Goal: Task Accomplishment & Management: Manage account settings

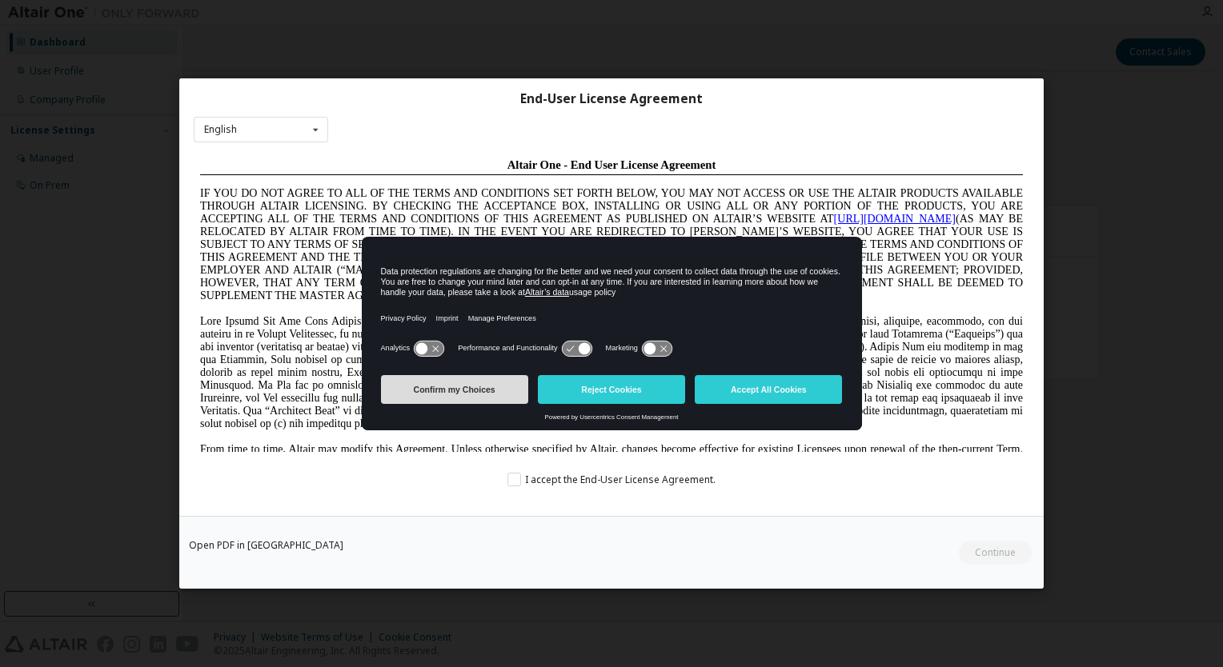
click at [485, 385] on button "Confirm my Choices" at bounding box center [454, 389] width 147 height 29
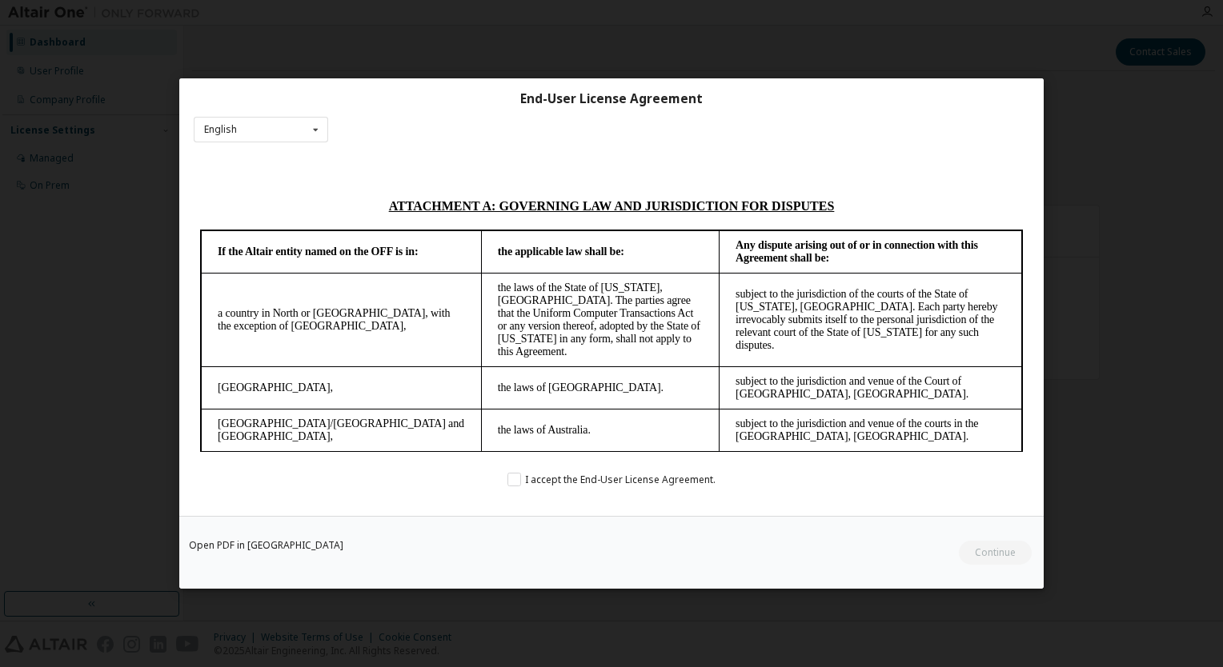
scroll to position [4274, 0]
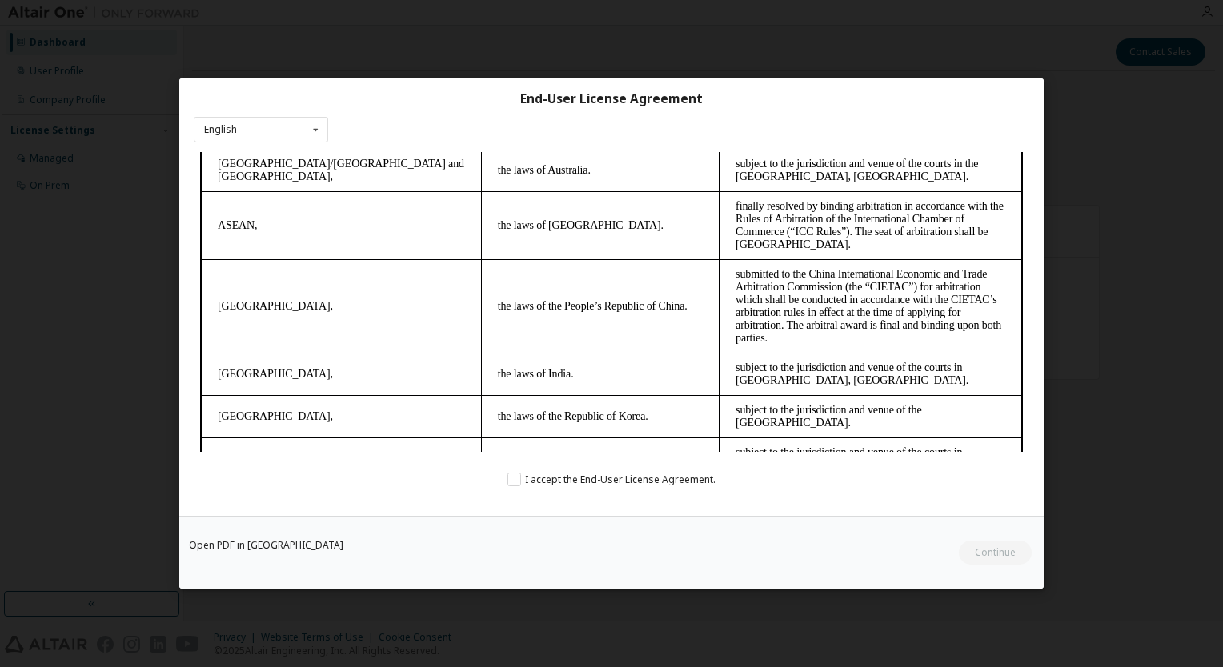
drag, startPoint x: 1023, startPoint y: 318, endPoint x: 1194, endPoint y: 618, distance: 346.1
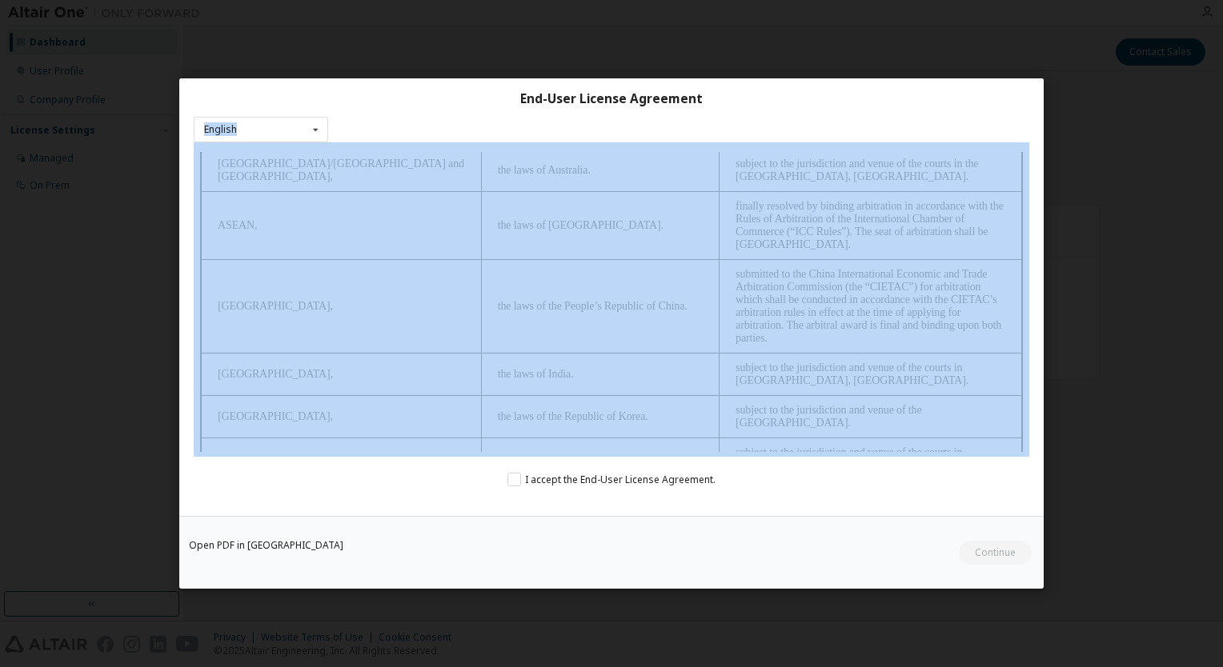
drag, startPoint x: 1064, startPoint y: 250, endPoint x: 842, endPoint y: 248, distance: 222.4
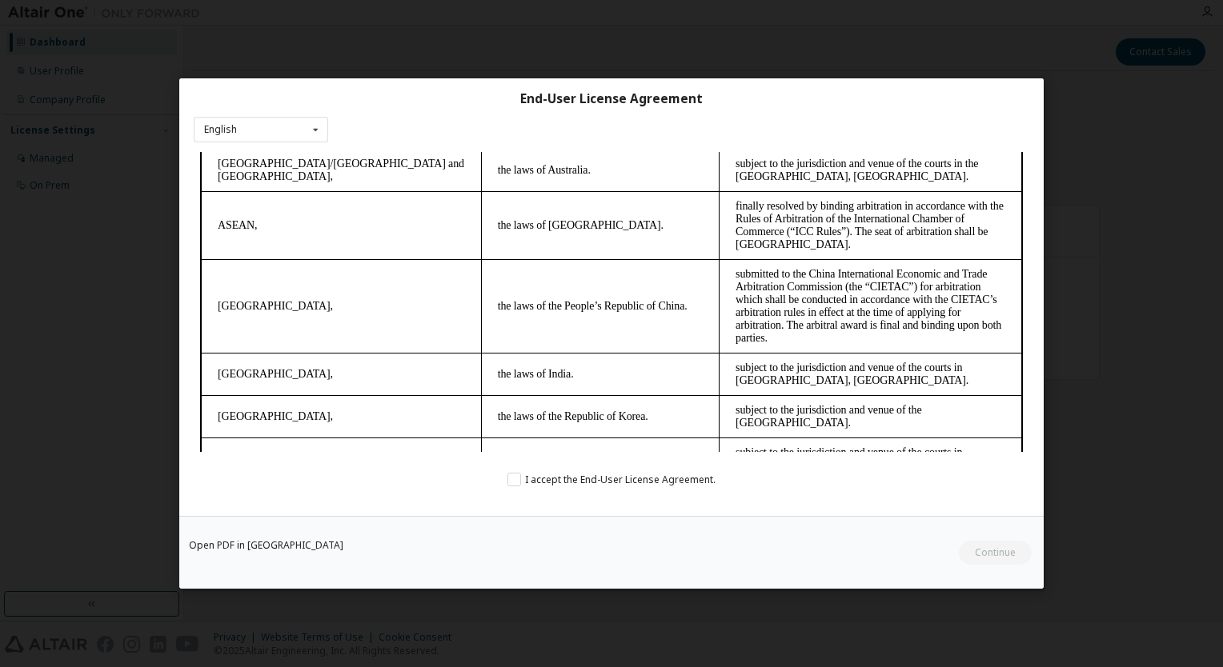
click at [861, 478] on div "I accept the End-User License Agreement." at bounding box center [611, 479] width 835 height 14
click at [614, 478] on label "I accept the End-User License Agreement." at bounding box center [611, 479] width 208 height 14
click at [993, 544] on button "Continue" at bounding box center [994, 553] width 74 height 24
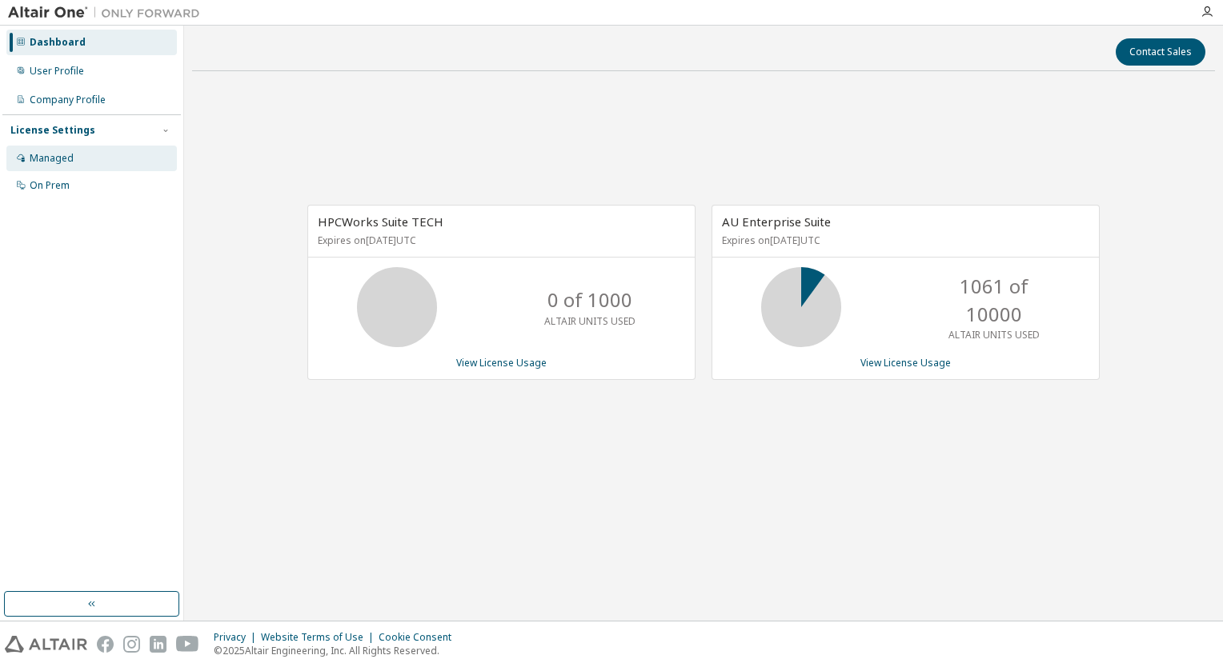
click at [51, 153] on div "Managed" at bounding box center [52, 158] width 44 height 13
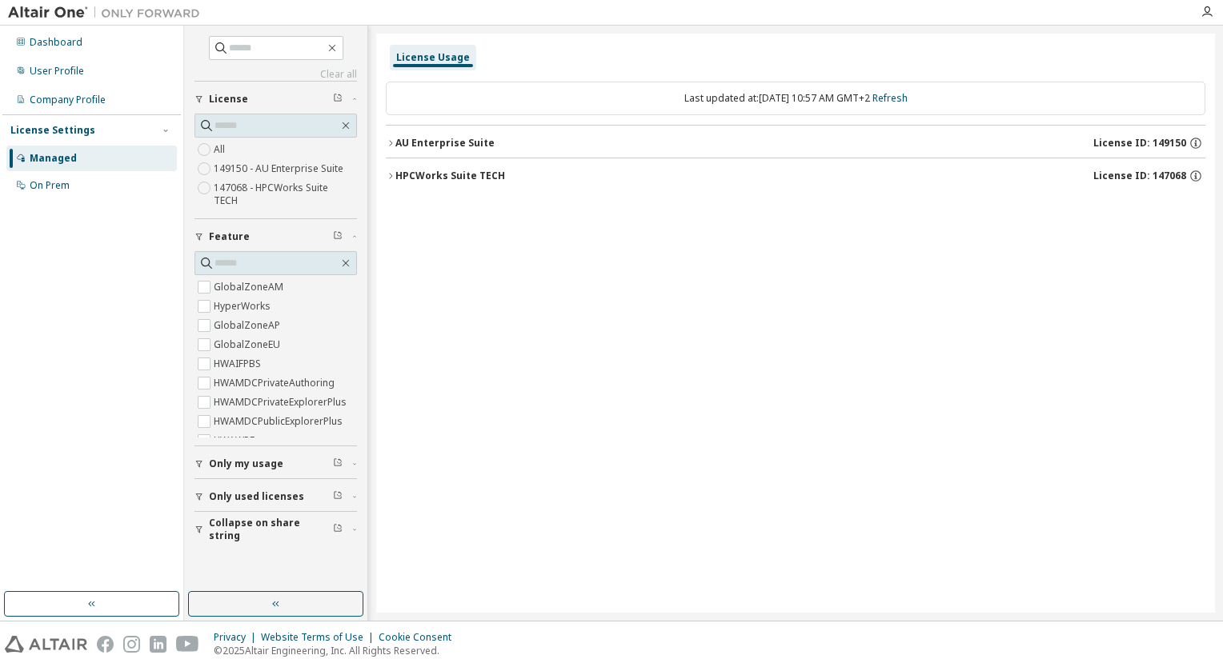
click at [437, 178] on div "HPCWorks Suite TECH" at bounding box center [450, 176] width 110 height 13
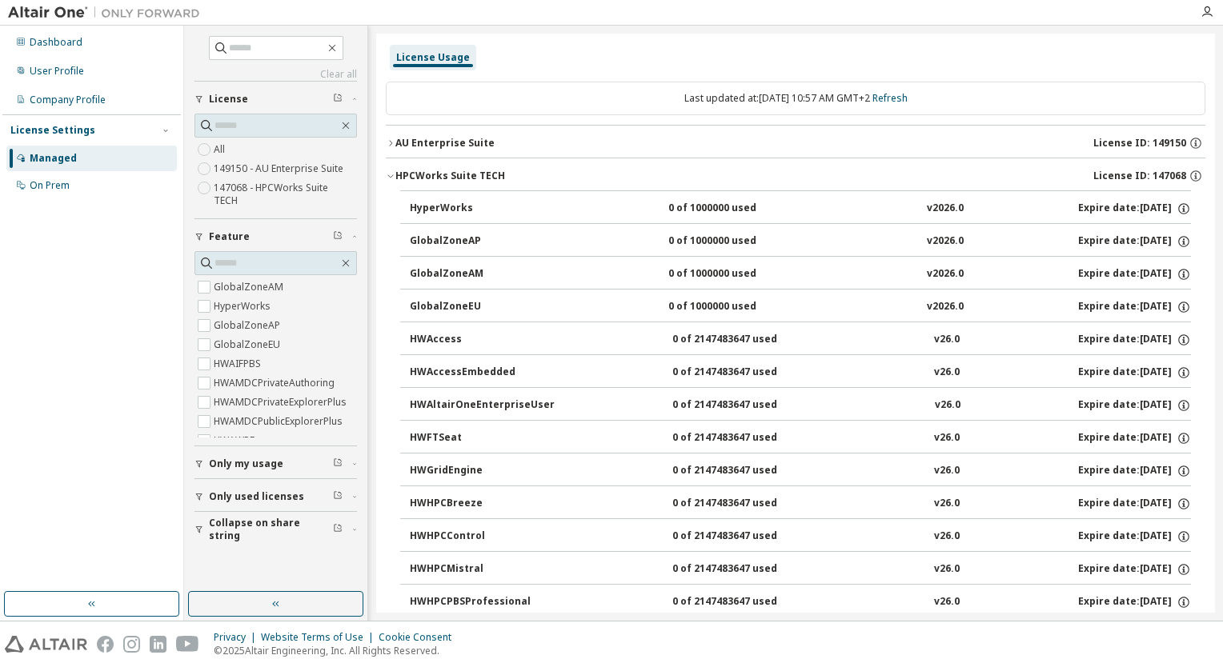
click at [438, 209] on div "HyperWorks" at bounding box center [482, 209] width 144 height 14
click at [1176, 211] on icon "button" at bounding box center [1183, 209] width 14 height 14
click at [254, 185] on label "147068 - HPCWorks Suite TECH" at bounding box center [285, 194] width 143 height 32
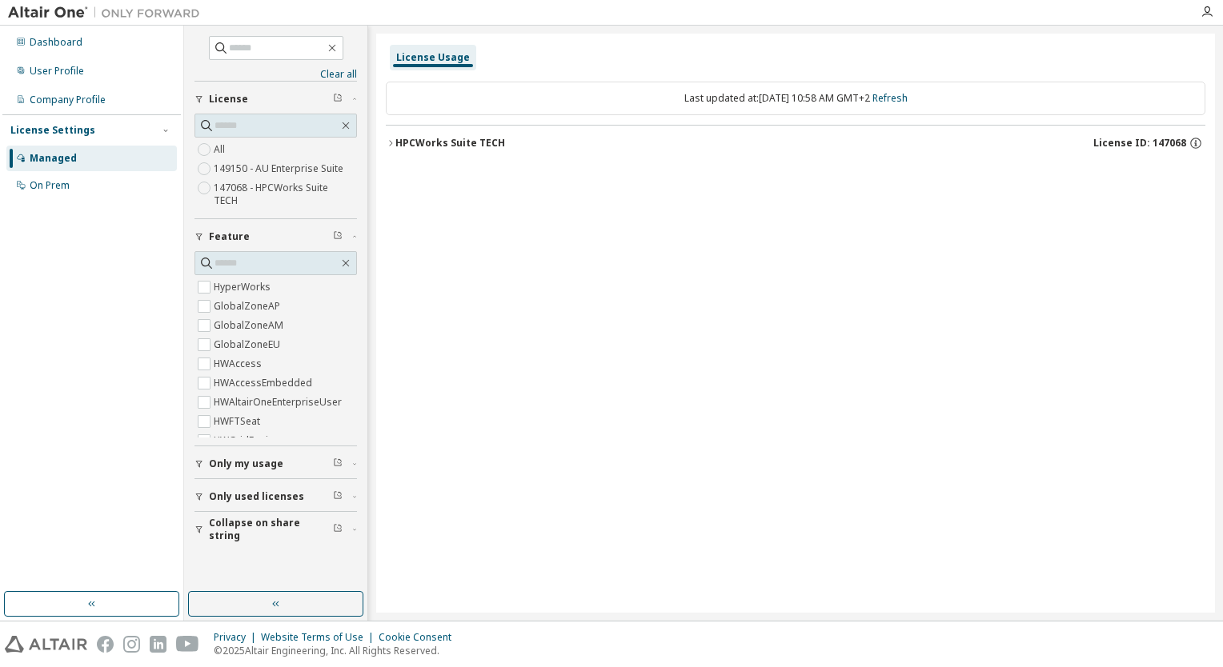
click at [253, 169] on label "149150 - AU Enterprise Suite" at bounding box center [280, 168] width 133 height 19
click at [250, 458] on span "Only my usage" at bounding box center [246, 464] width 74 height 13
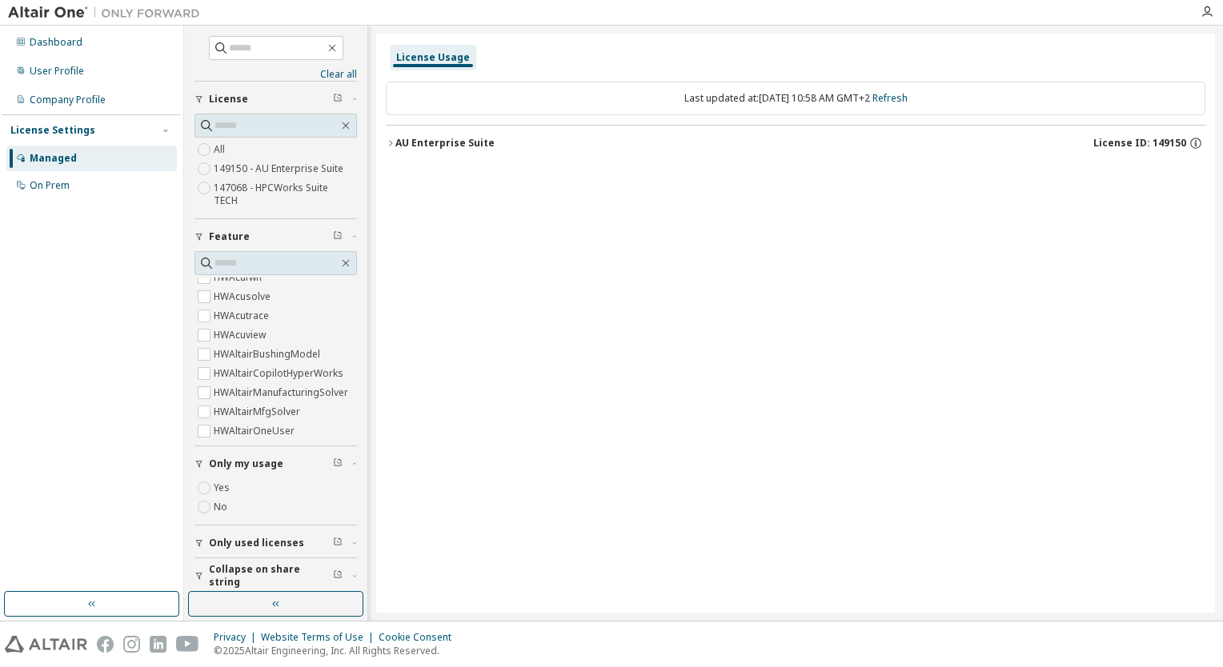
click at [227, 478] on label "Yes" at bounding box center [223, 487] width 19 height 19
click at [478, 137] on div "AU Enterprise Suite" at bounding box center [444, 143] width 99 height 13
click at [470, 139] on div "AU Enterprise Suite" at bounding box center [444, 143] width 99 height 13
click at [456, 146] on div "AU Enterprise Suite" at bounding box center [444, 143] width 99 height 13
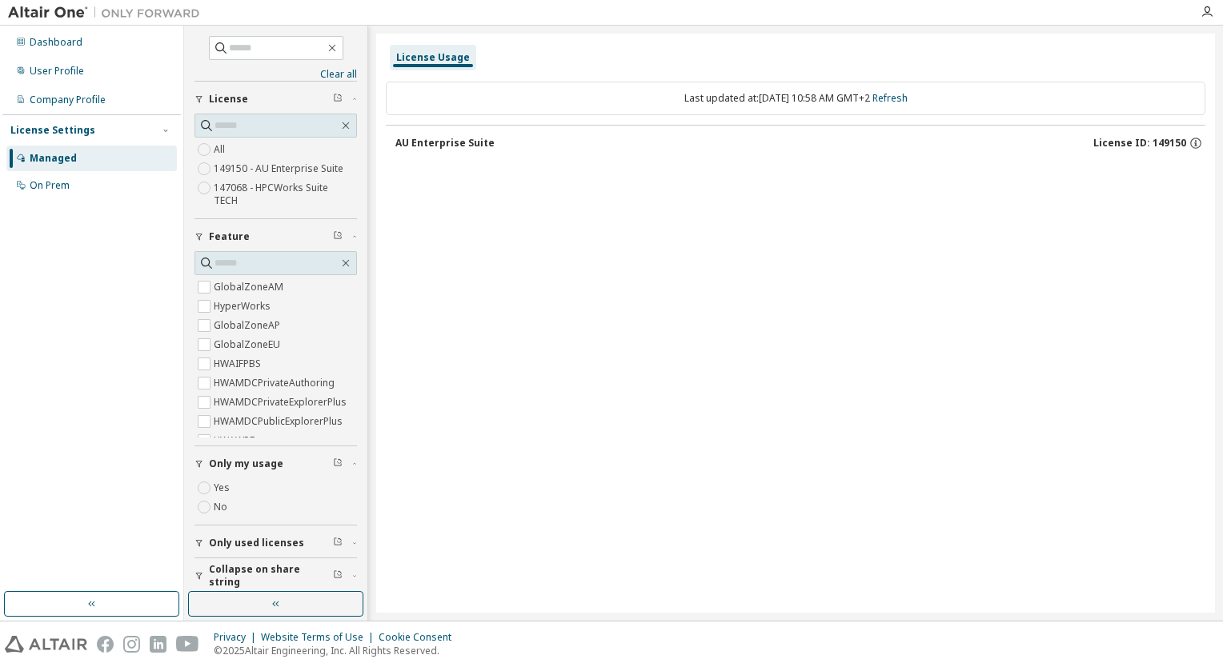
click at [444, 142] on div "AU Enterprise Suite" at bounding box center [444, 143] width 99 height 13
click at [294, 190] on label "147068 - HPCWorks Suite TECH" at bounding box center [285, 194] width 143 height 32
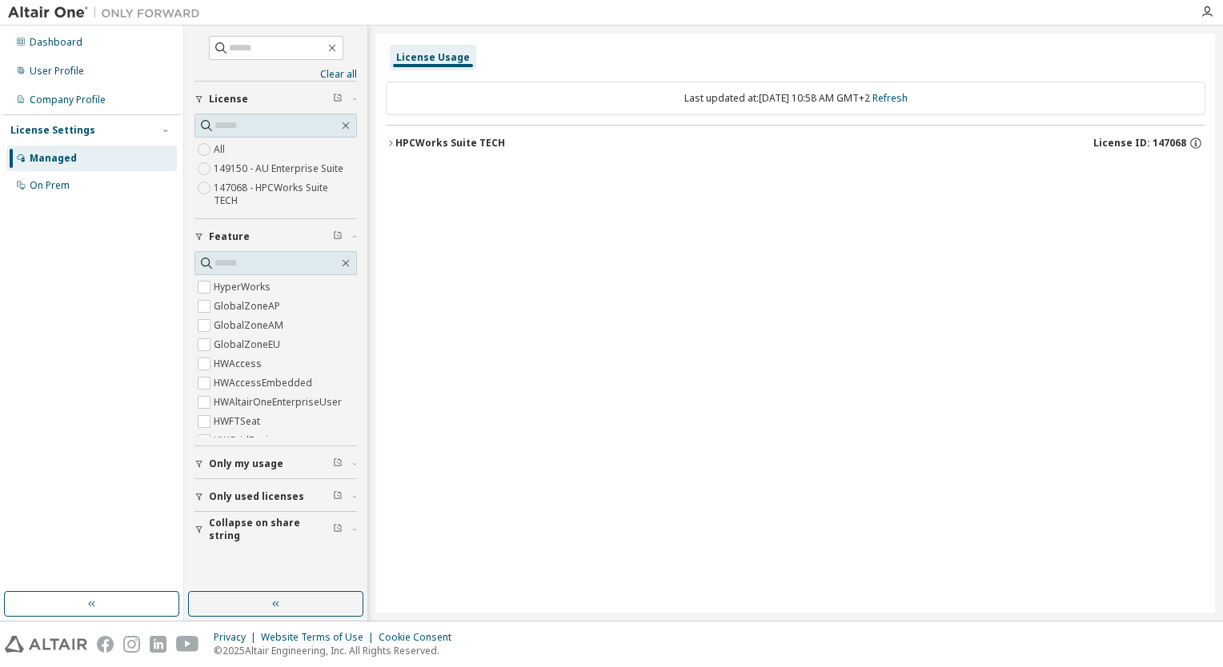
click at [445, 142] on div "HPCWorks Suite TECH" at bounding box center [450, 143] width 110 height 13
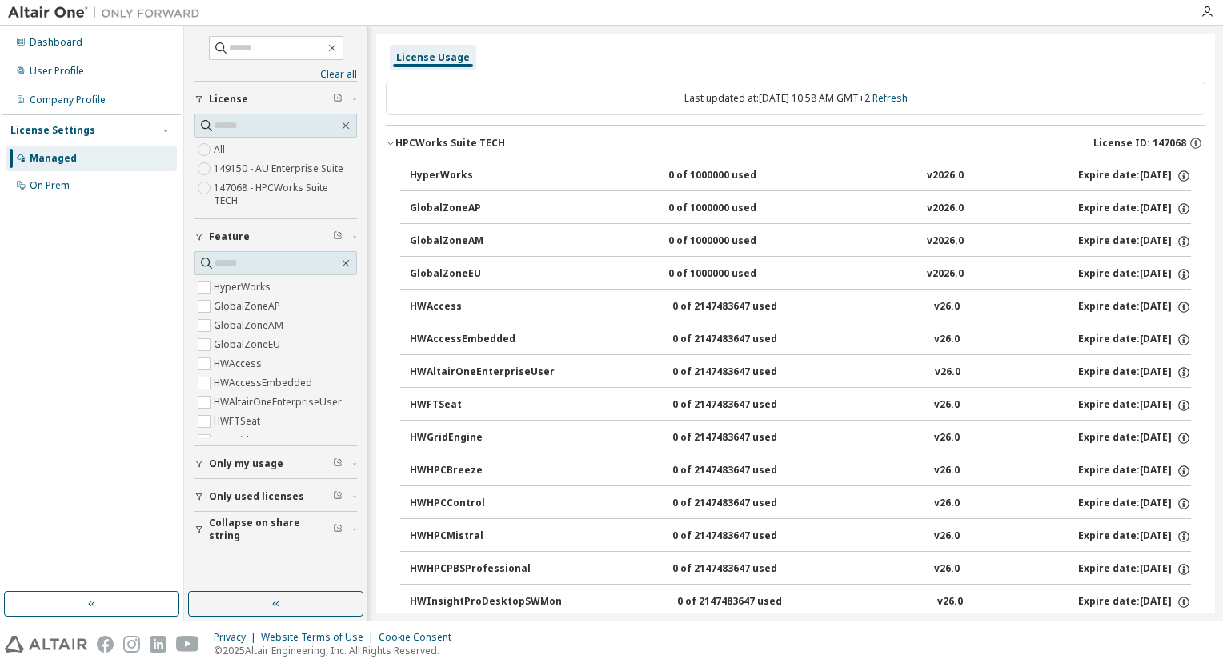
click at [440, 179] on div "HyperWorks" at bounding box center [482, 176] width 144 height 14
click at [74, 75] on div "User Profile" at bounding box center [57, 71] width 54 height 13
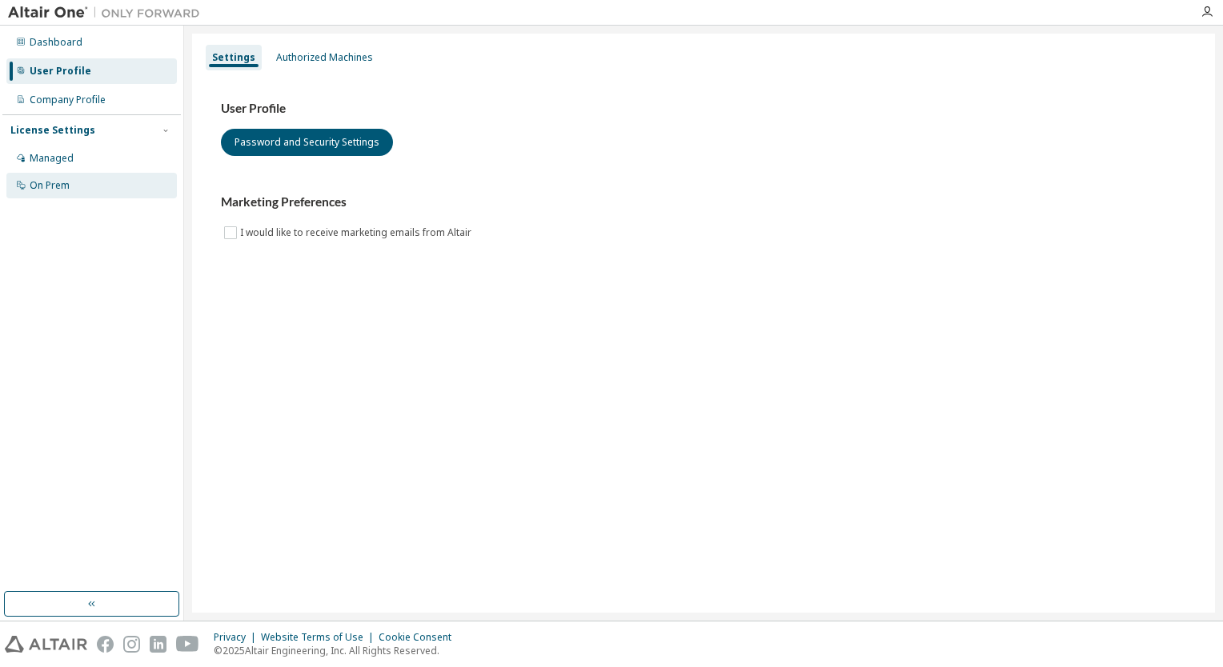
click at [56, 180] on div "On Prem" at bounding box center [50, 185] width 40 height 13
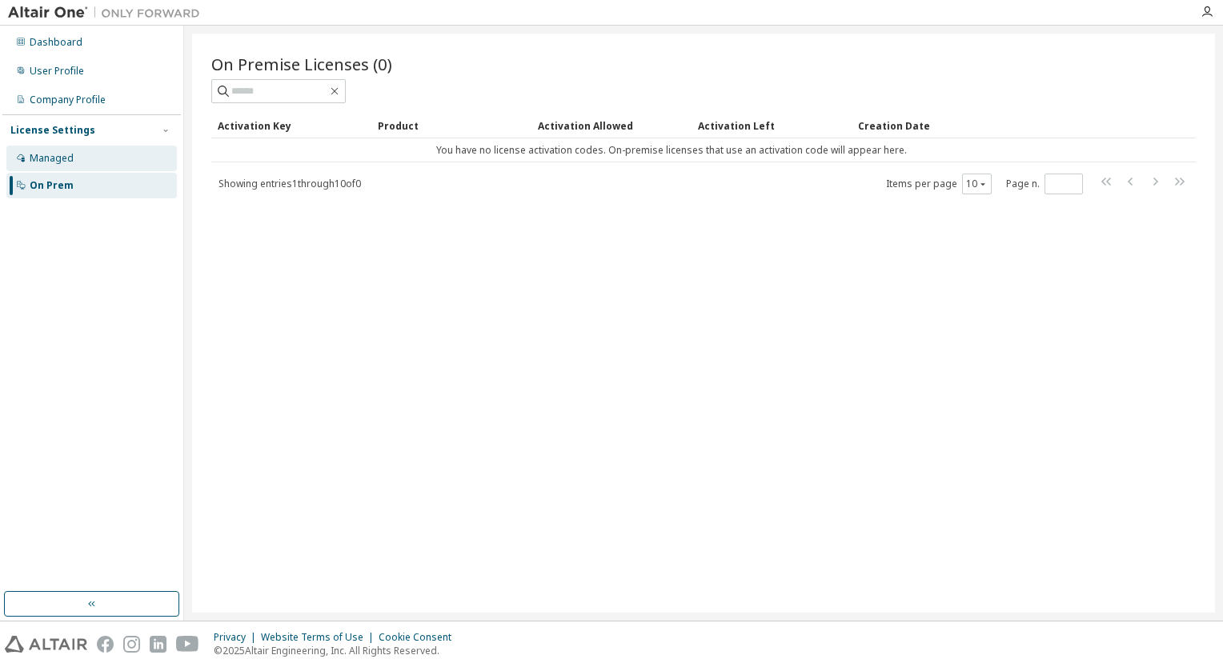
click at [73, 155] on div "Managed" at bounding box center [91, 159] width 170 height 26
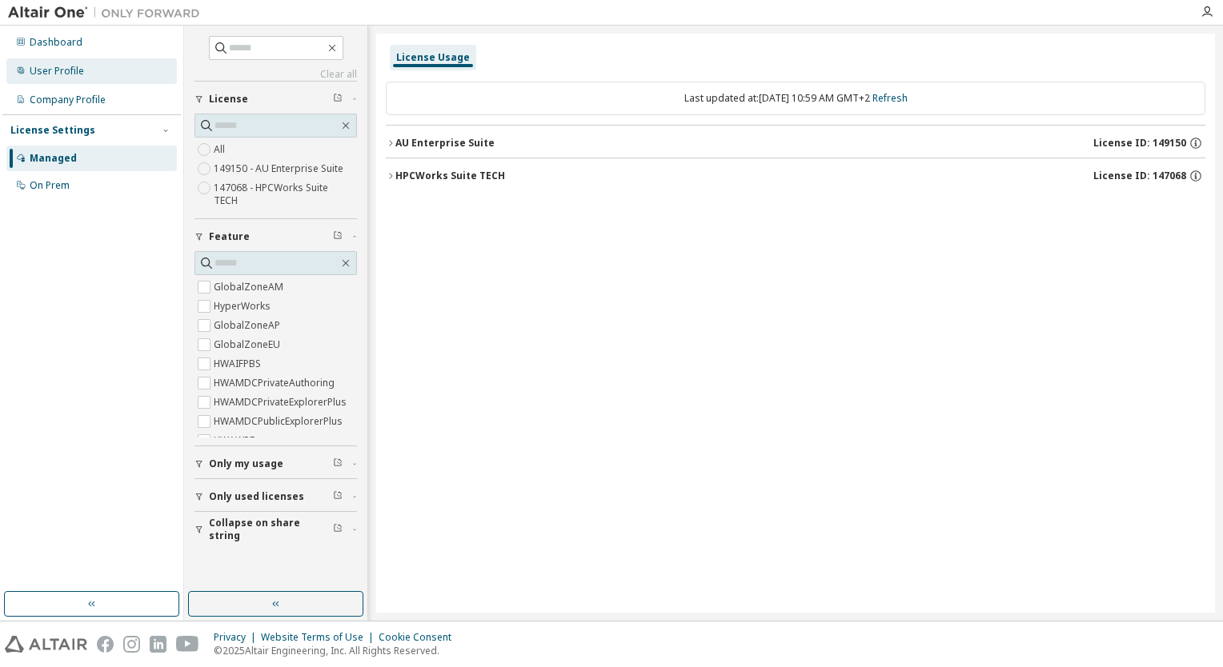
click at [58, 63] on div "User Profile" at bounding box center [91, 71] width 170 height 26
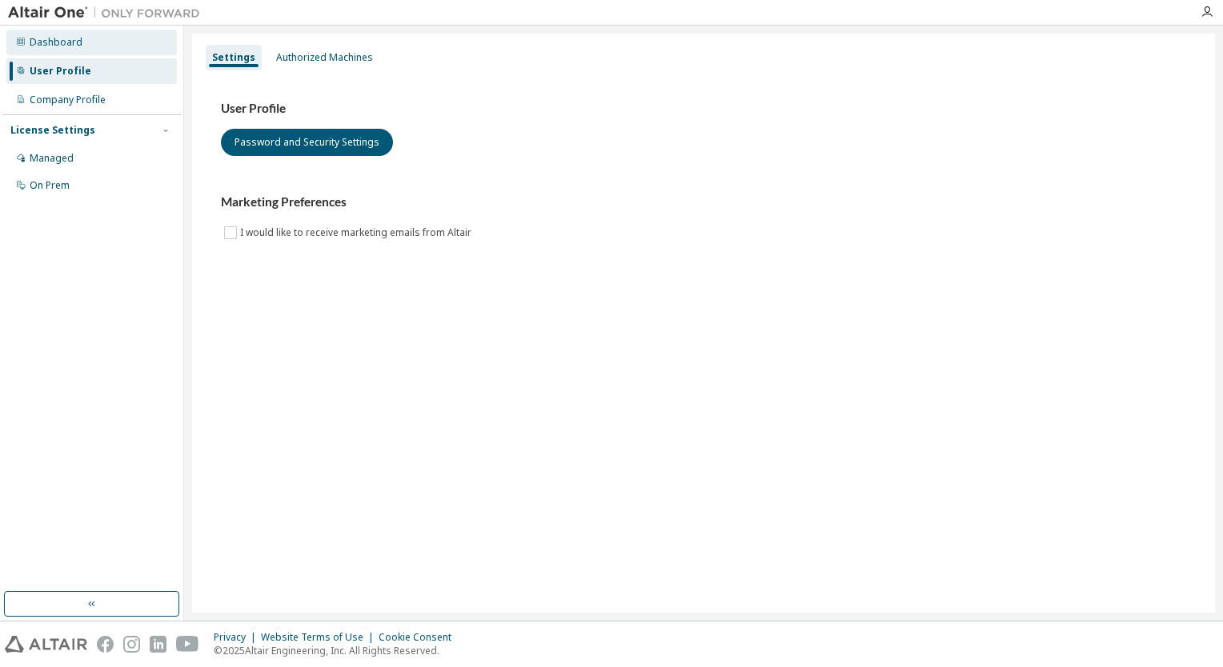
click at [57, 41] on div "Dashboard" at bounding box center [56, 42] width 53 height 13
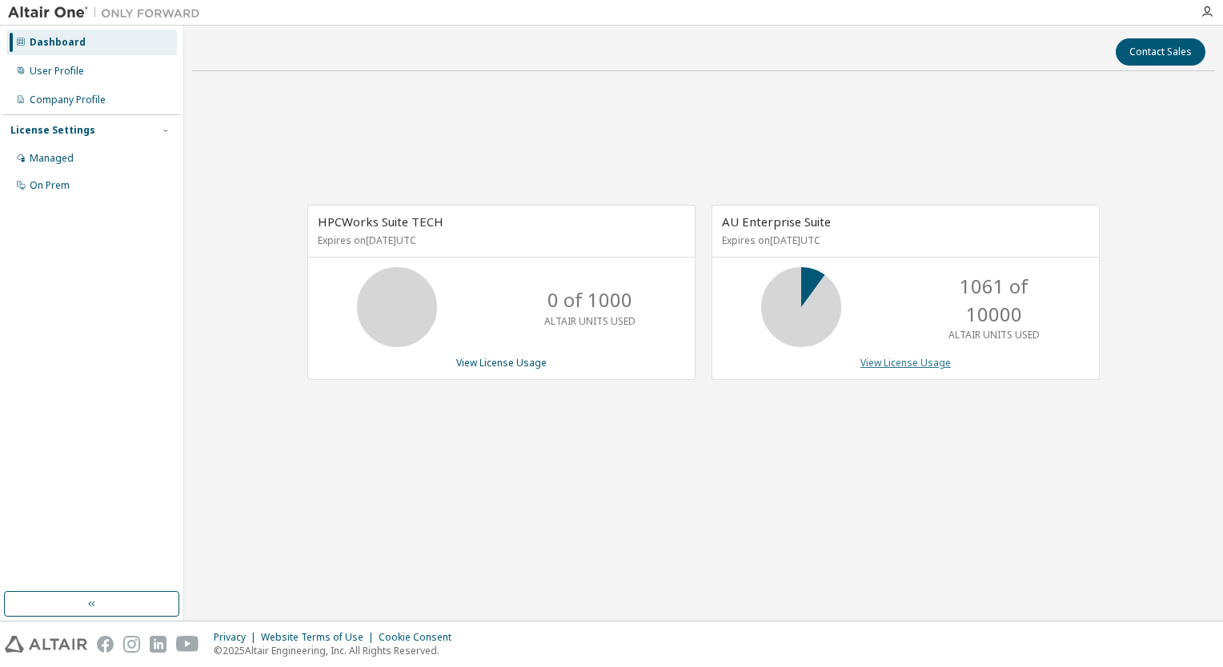
click at [922, 363] on link "View License Usage" at bounding box center [905, 363] width 90 height 14
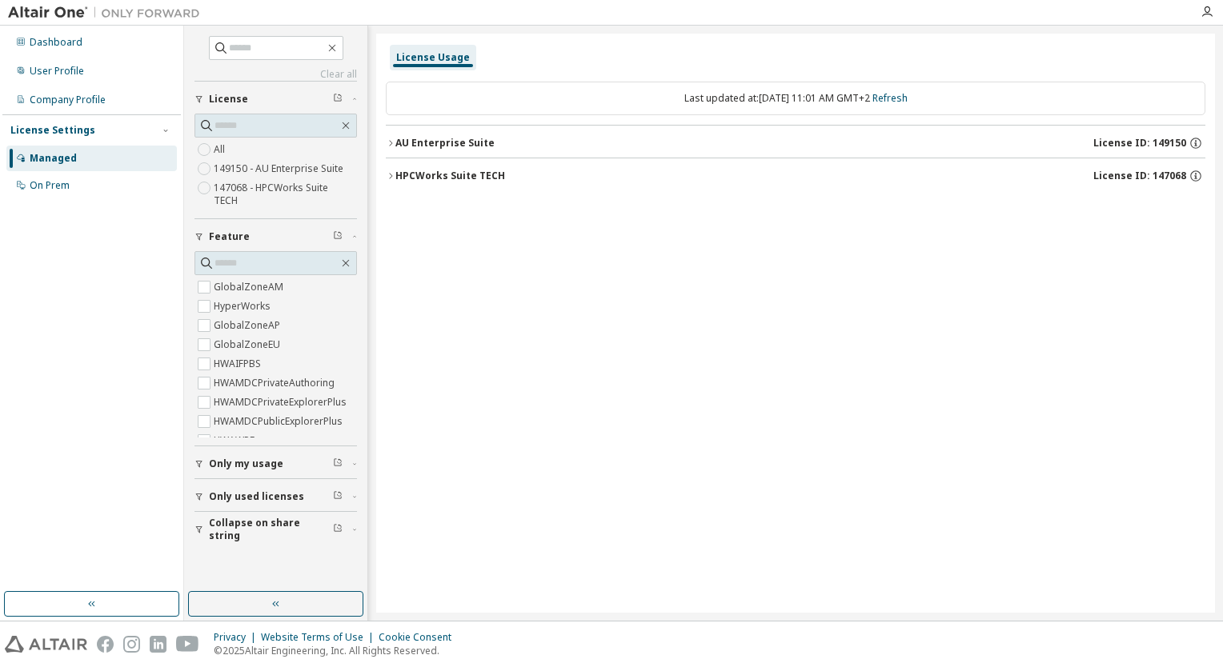
click at [417, 167] on button "HPCWorks Suite TECH License ID: 147068" at bounding box center [795, 175] width 819 height 35
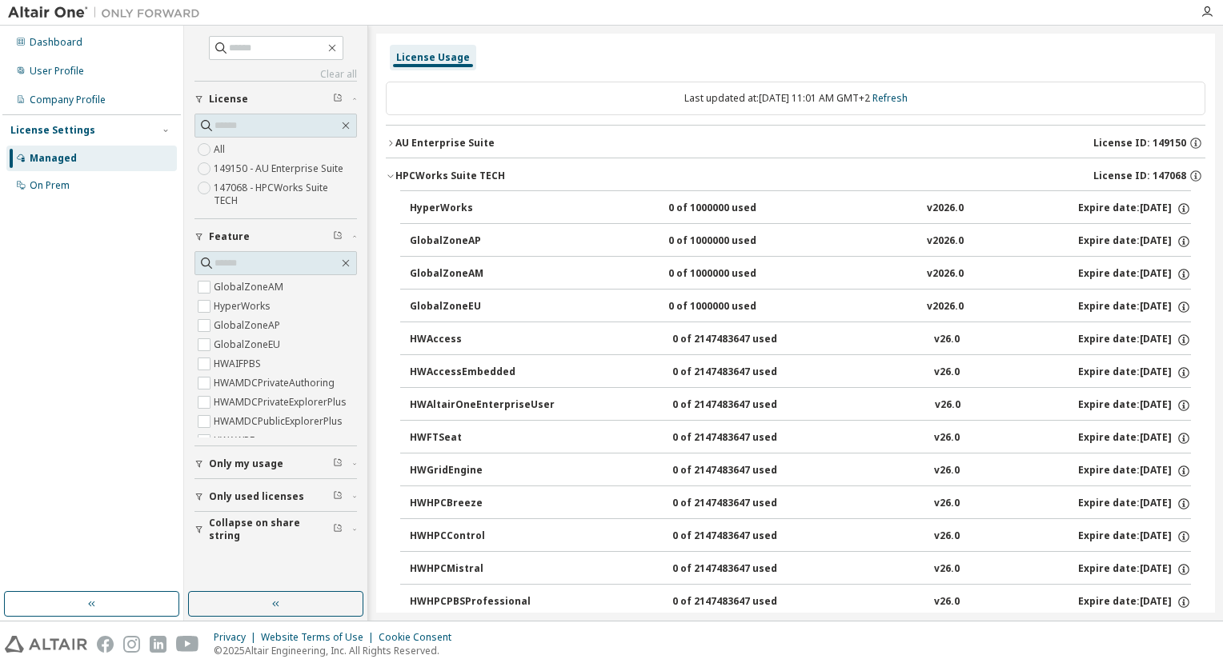
click at [434, 142] on div "AU Enterprise Suite" at bounding box center [444, 143] width 99 height 13
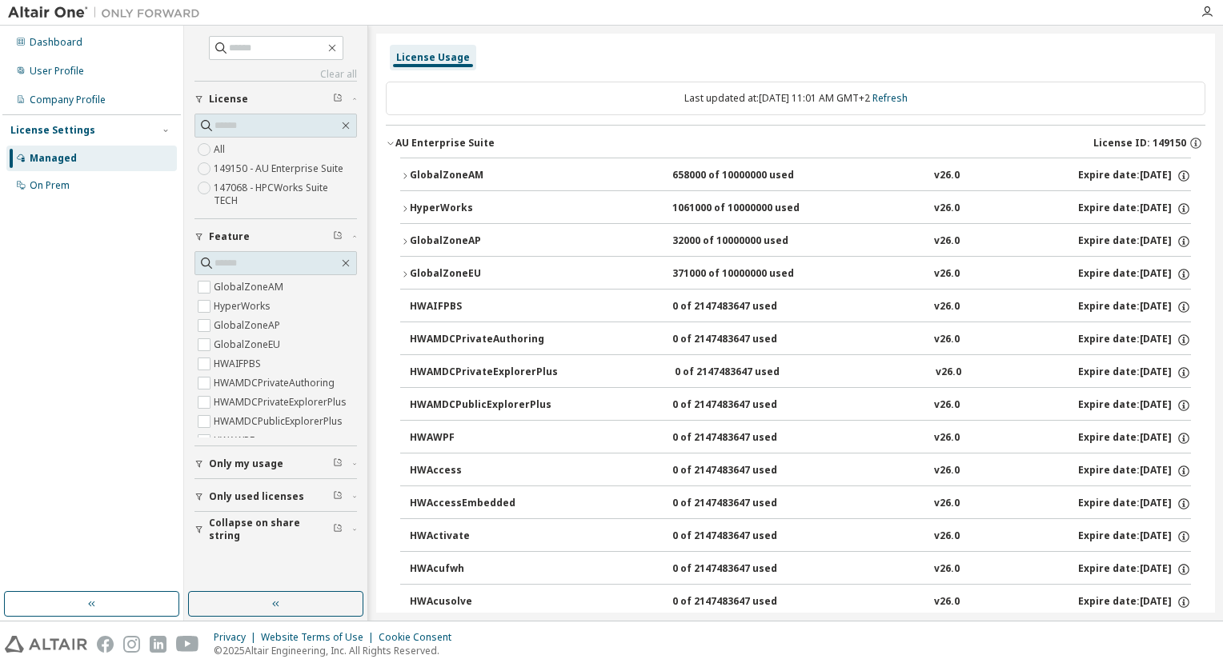
click at [424, 205] on div "HyperWorks" at bounding box center [482, 209] width 144 height 14
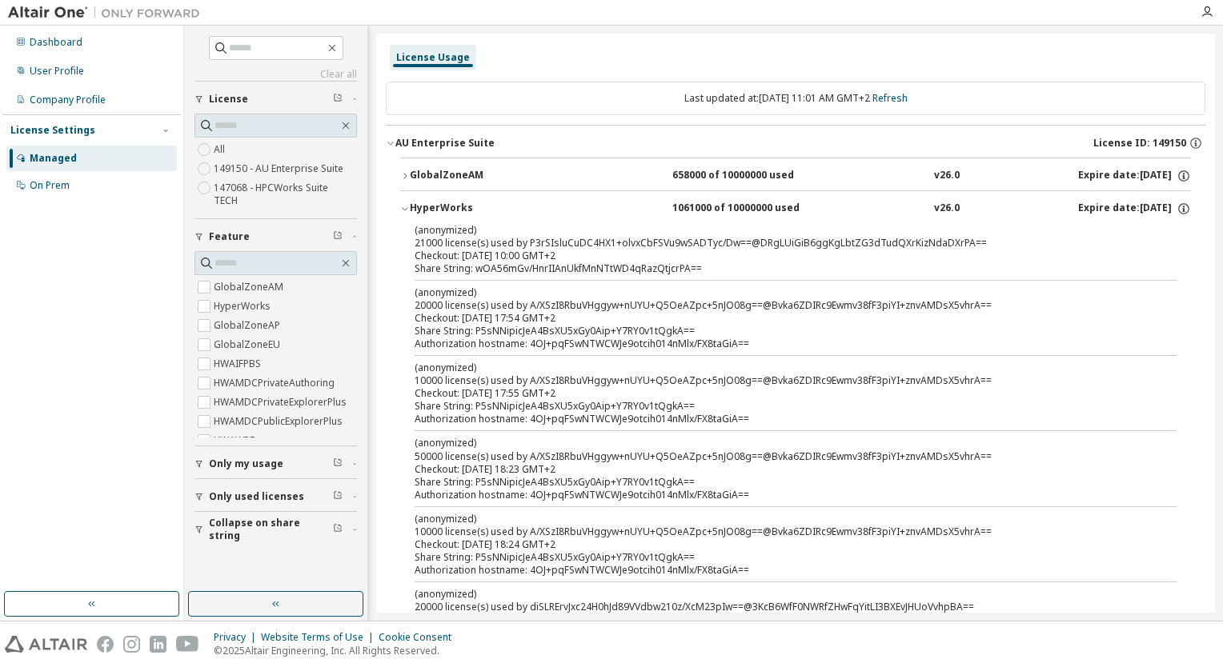
click at [40, 274] on div "Dashboard User Profile Company Profile License Settings Managed On Prem" at bounding box center [91, 309] width 178 height 562
click at [66, 30] on div "Dashboard" at bounding box center [91, 43] width 170 height 26
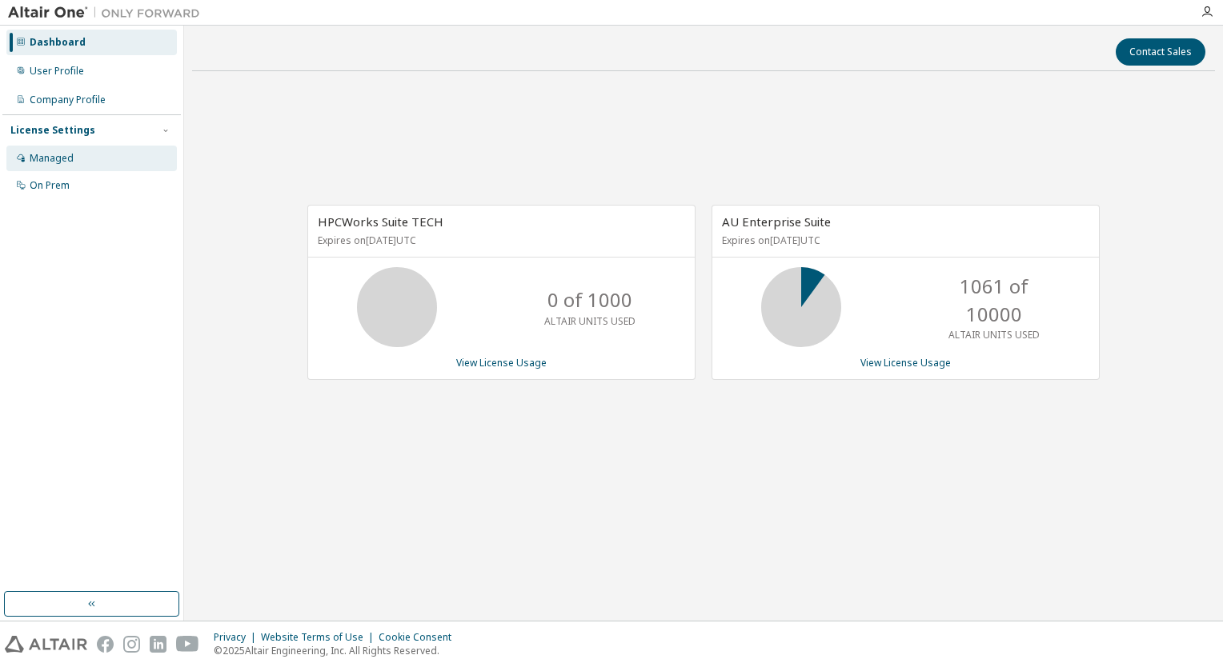
click at [61, 160] on div "Managed" at bounding box center [52, 158] width 44 height 13
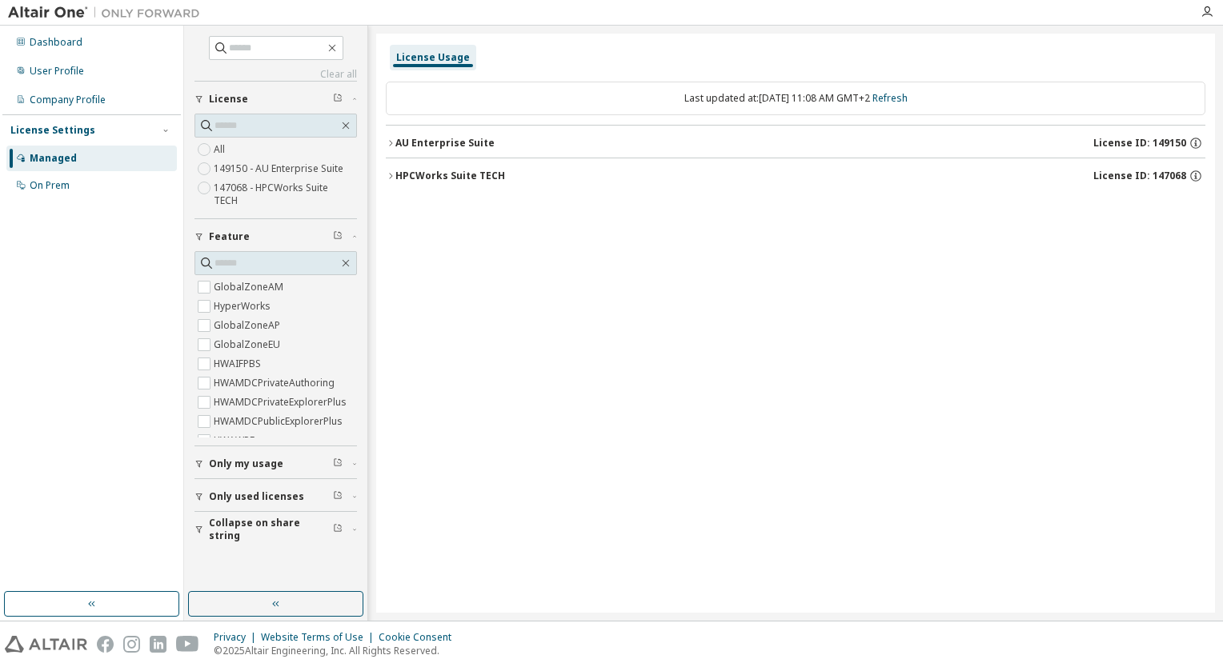
click at [241, 446] on button "Only my usage" at bounding box center [275, 463] width 162 height 35
click at [226, 478] on label "Yes" at bounding box center [223, 487] width 19 height 19
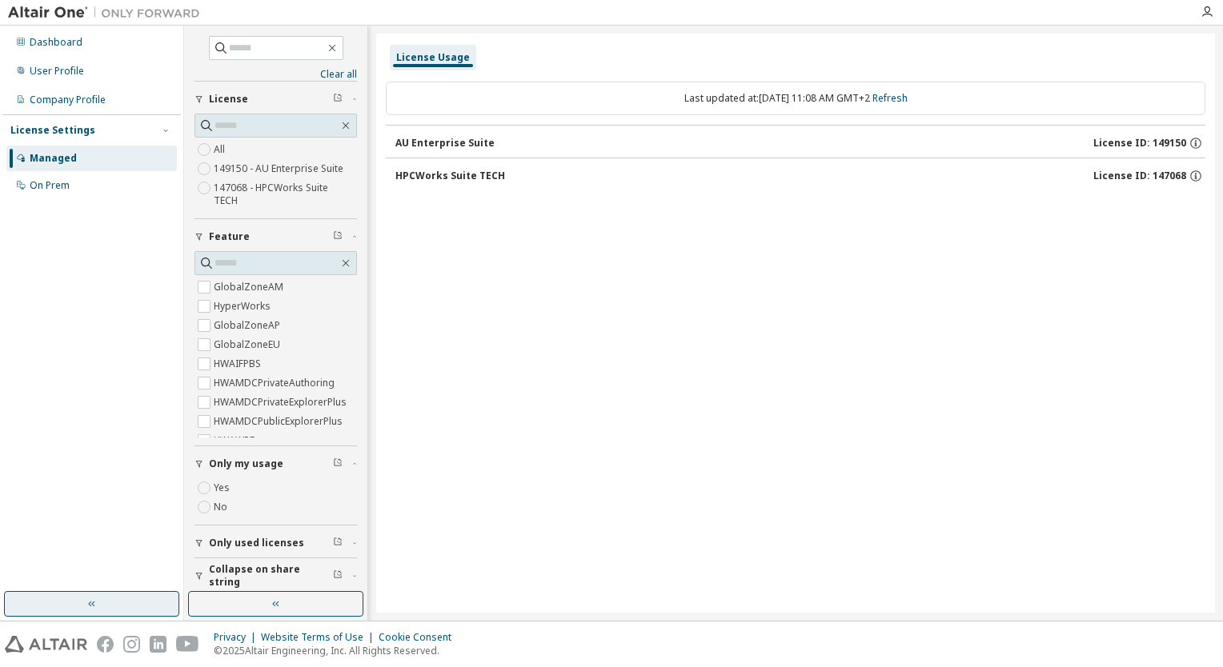
click at [80, 610] on button "button" at bounding box center [91, 604] width 175 height 26
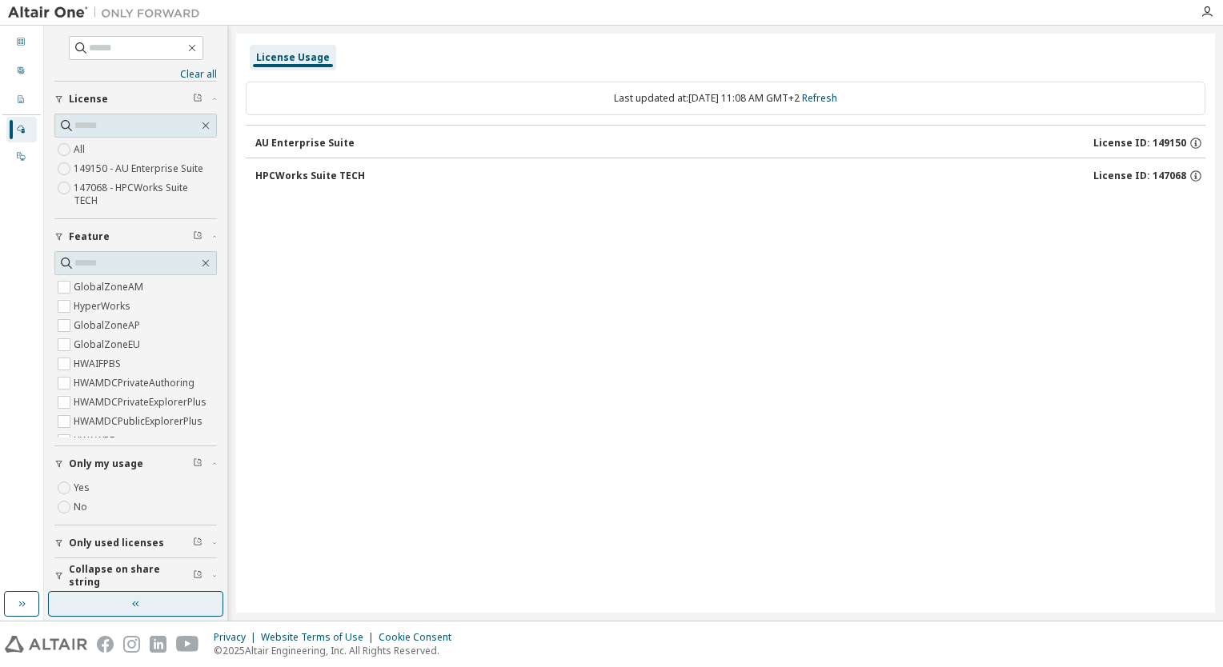
click at [149, 610] on button "button" at bounding box center [135, 604] width 175 height 26
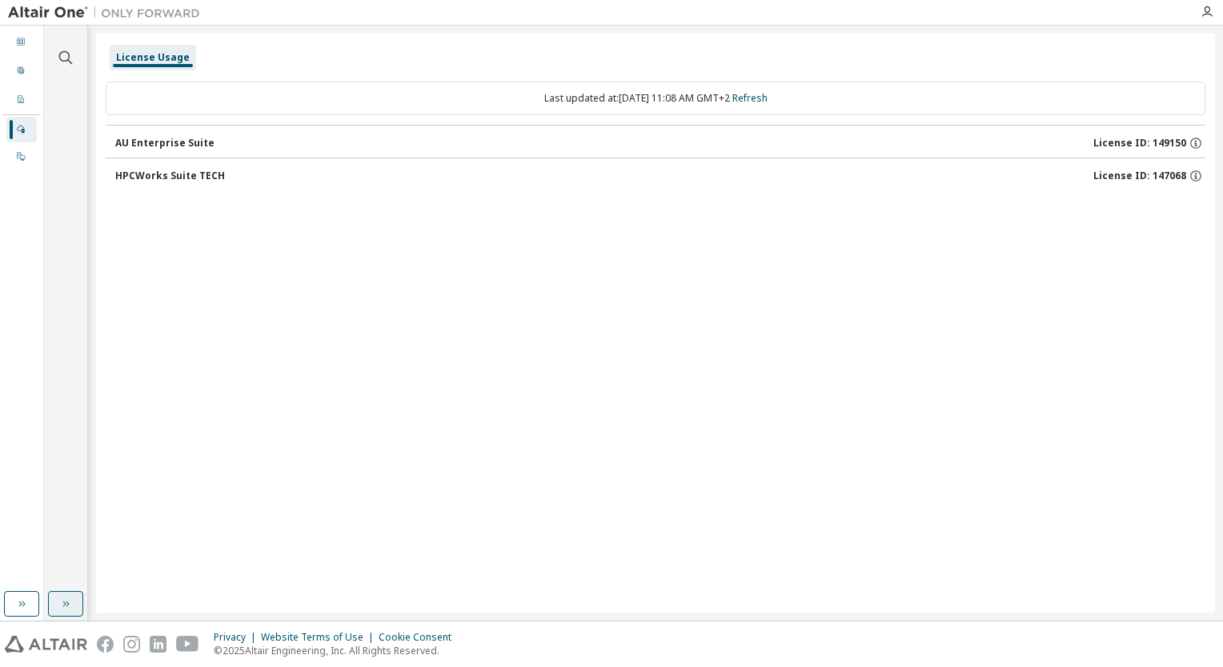
click at [70, 598] on icon "button" at bounding box center [65, 604] width 13 height 13
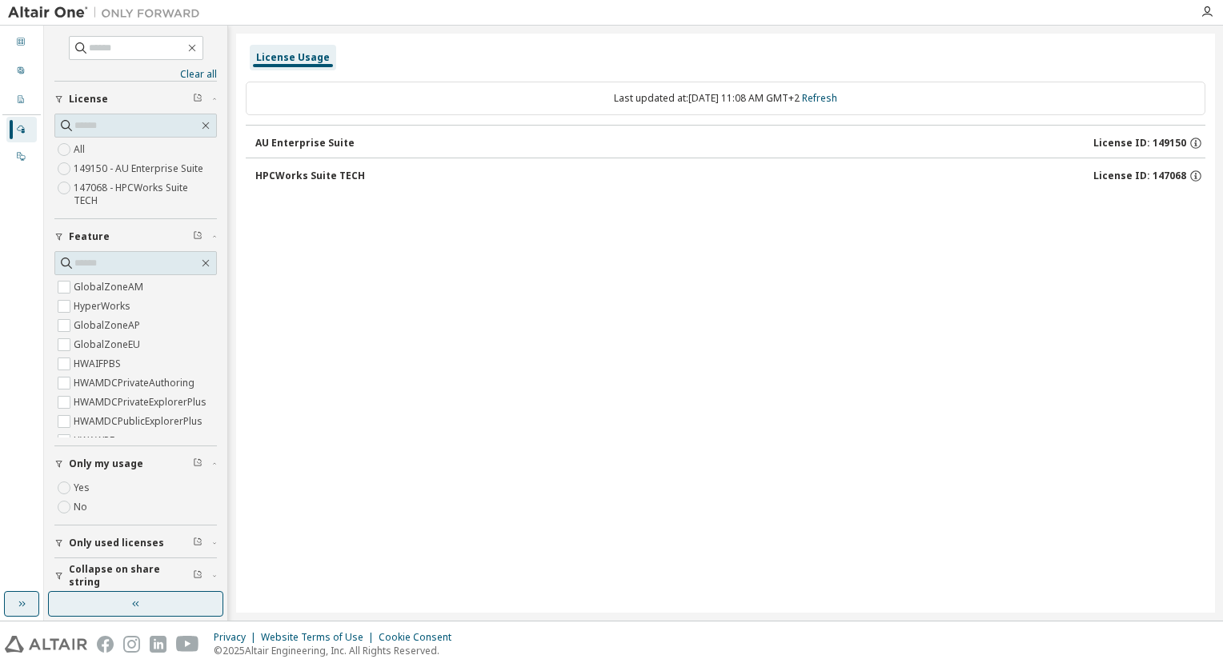
click at [25, 605] on icon "button" at bounding box center [21, 604] width 13 height 13
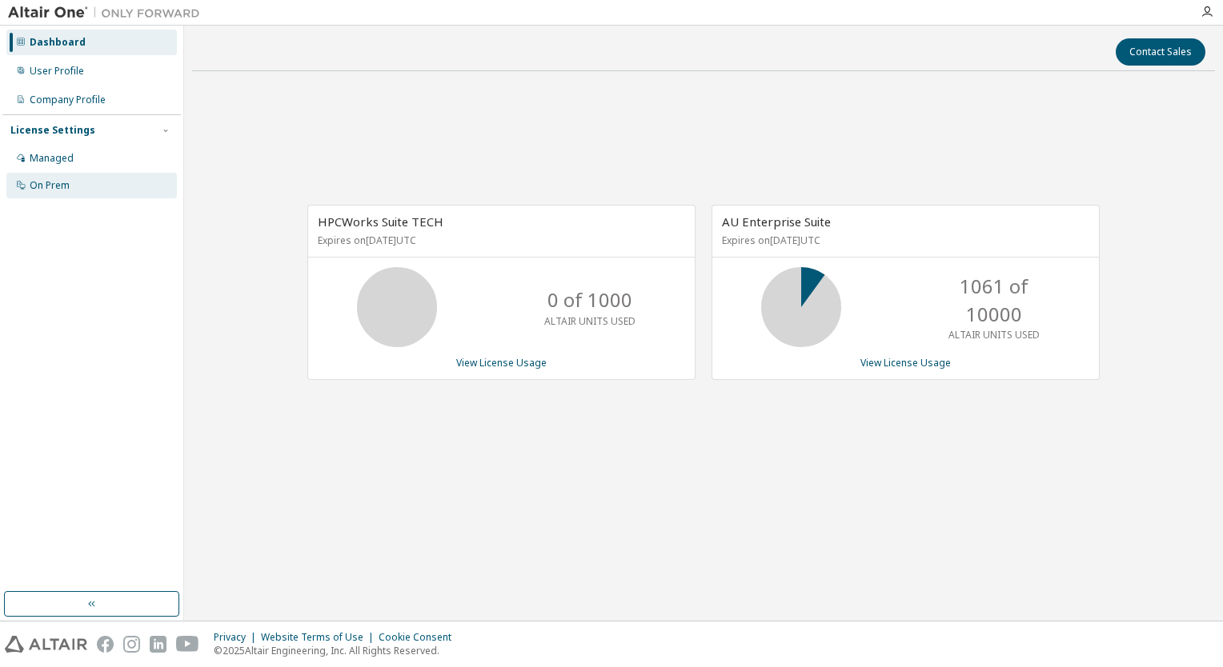
click at [38, 186] on div "On Prem" at bounding box center [50, 185] width 40 height 13
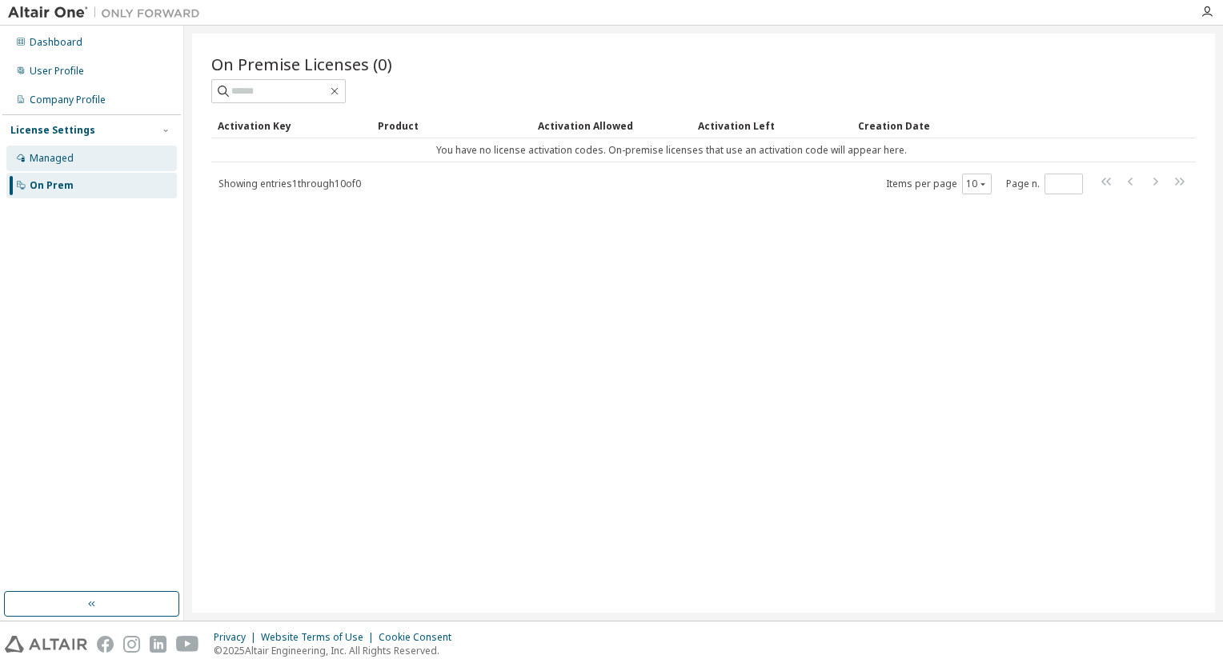
click at [75, 157] on div "Managed" at bounding box center [91, 159] width 170 height 26
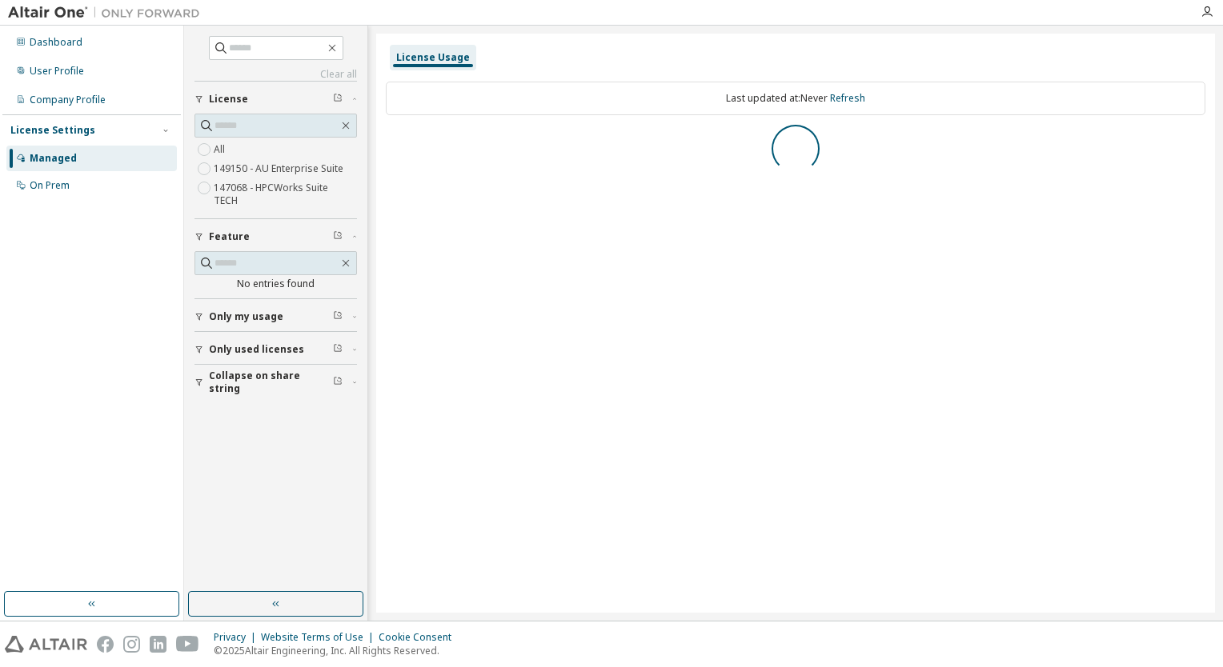
click at [250, 173] on label "149150 - AU Enterprise Suite" at bounding box center [280, 168] width 133 height 19
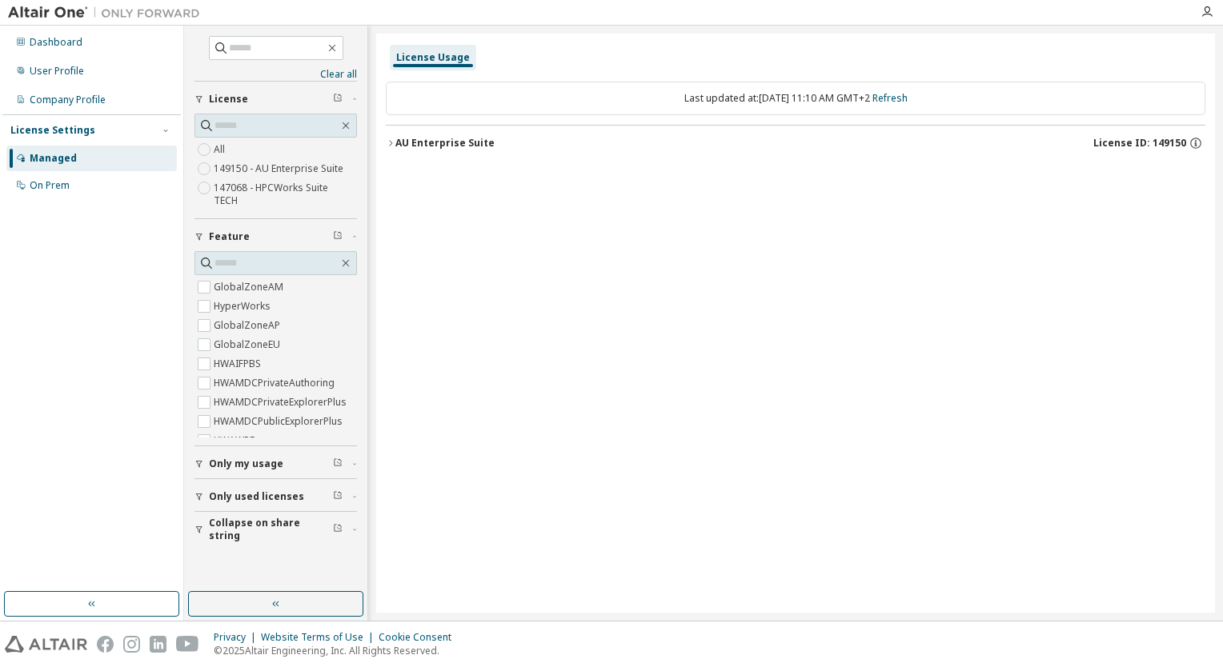
click at [450, 143] on div "AU Enterprise Suite" at bounding box center [444, 143] width 99 height 13
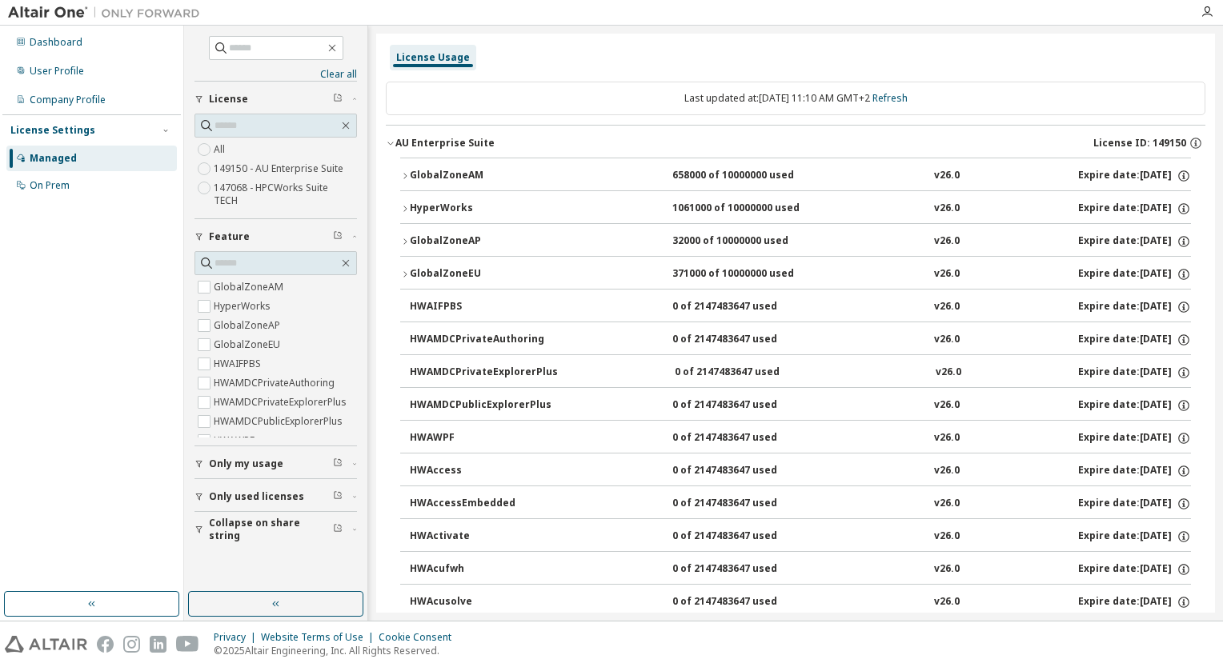
click at [435, 208] on div "HyperWorks" at bounding box center [482, 209] width 144 height 14
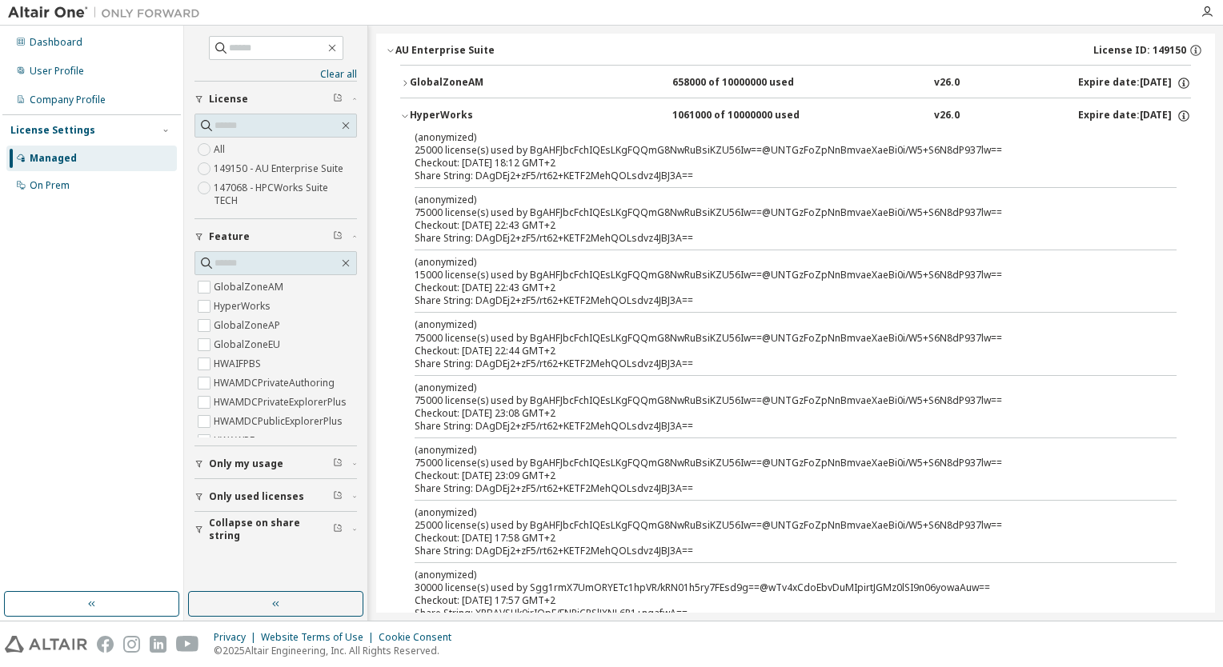
scroll to position [240, 0]
